Goal: Check status: Check status

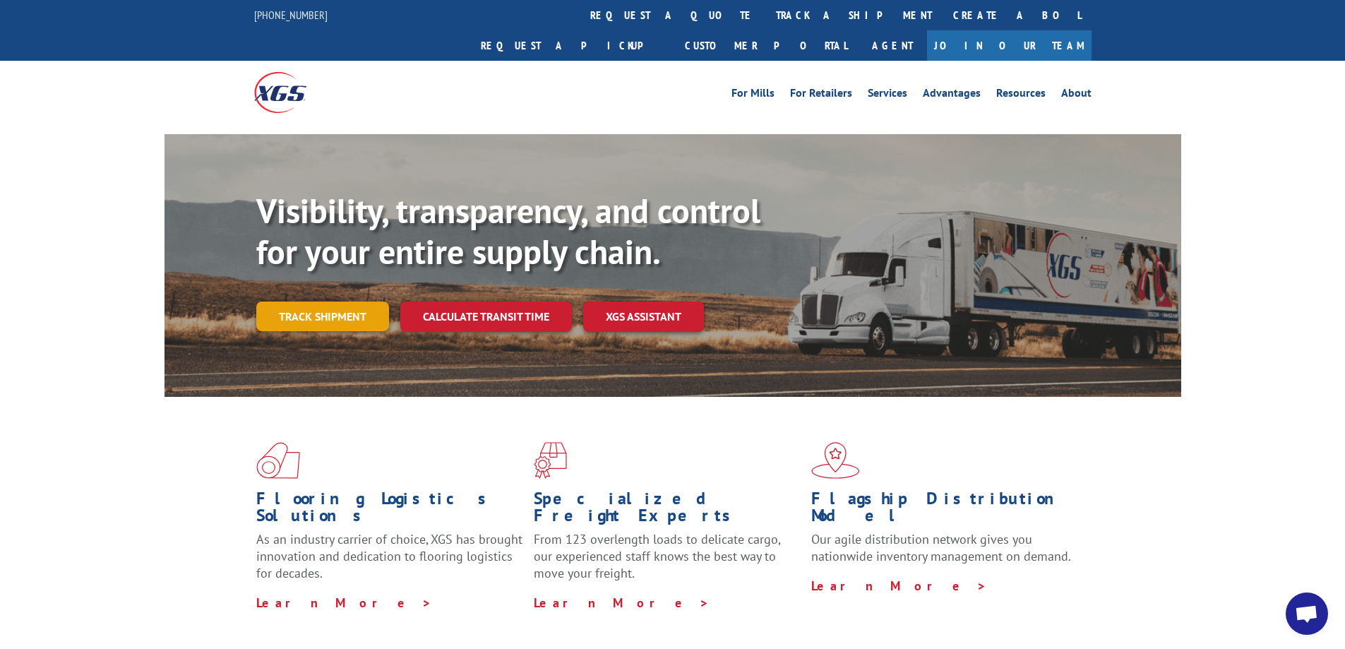
click at [361, 301] on link "Track shipment" at bounding box center [322, 316] width 133 height 30
click at [330, 301] on link "Track shipment" at bounding box center [322, 316] width 133 height 30
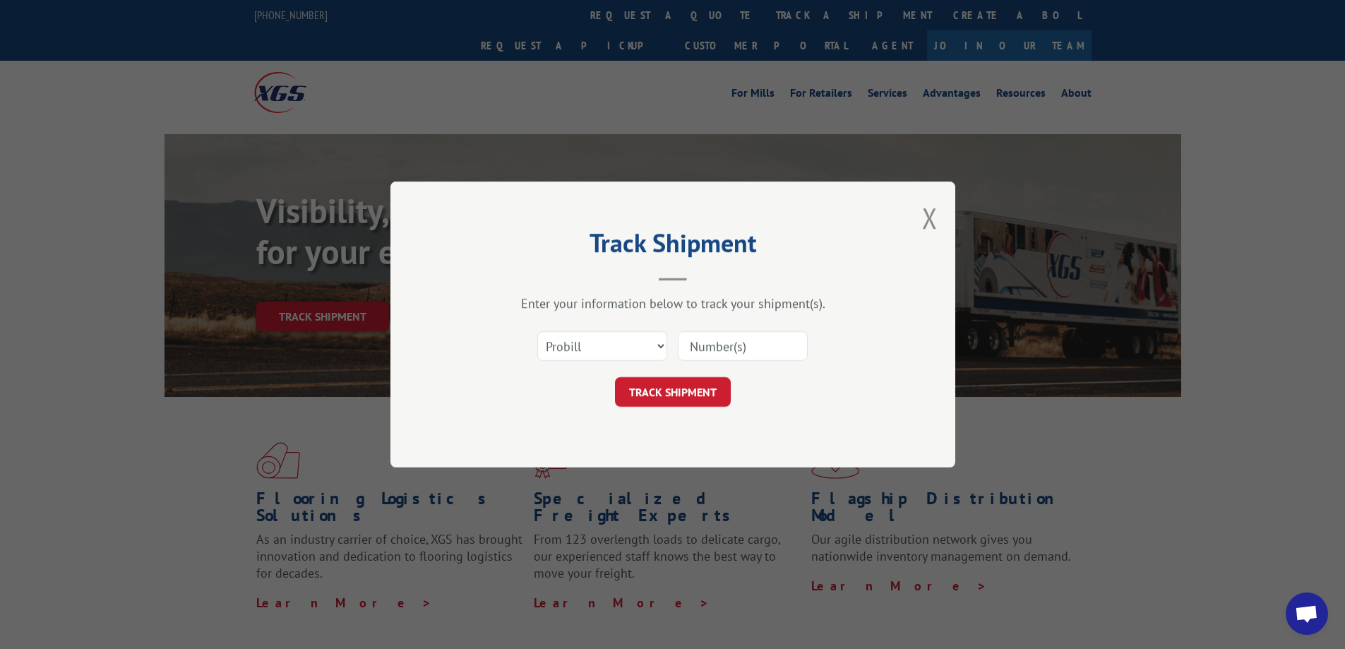
click at [757, 345] on input at bounding box center [743, 346] width 130 height 30
paste input "17402413"
type input "17402413"
click at [680, 390] on button "TRACK SHIPMENT" at bounding box center [673, 392] width 116 height 30
